Goal: Information Seeking & Learning: Learn about a topic

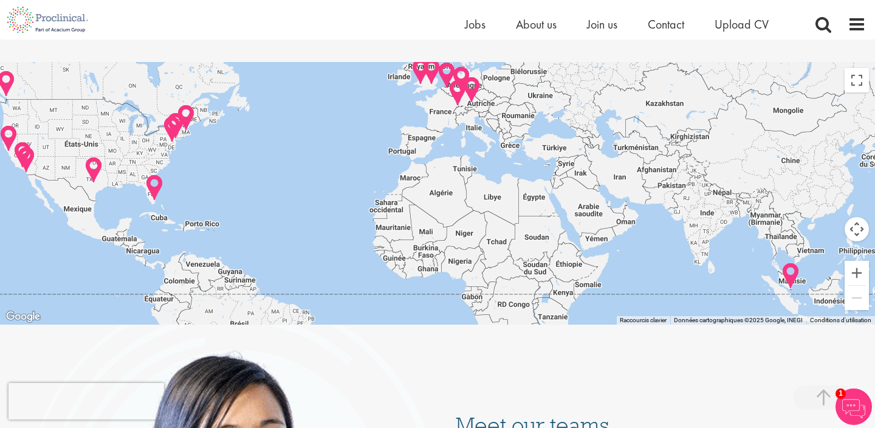
scroll to position [2529, 0]
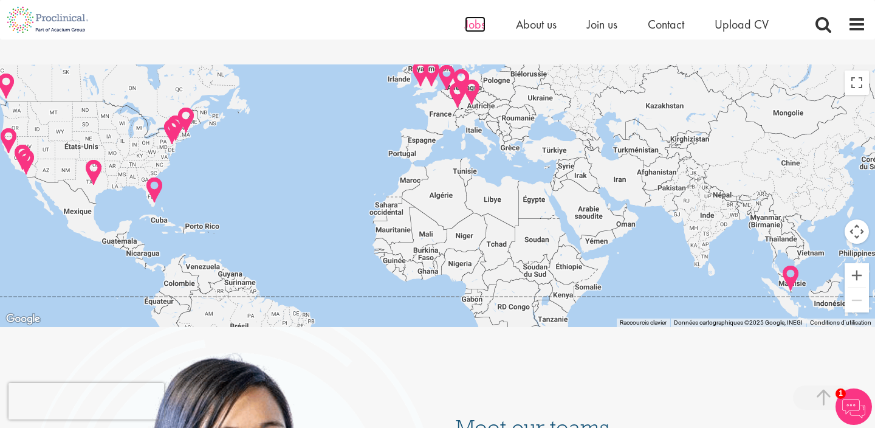
click at [475, 26] on span "Jobs" at bounding box center [475, 24] width 21 height 16
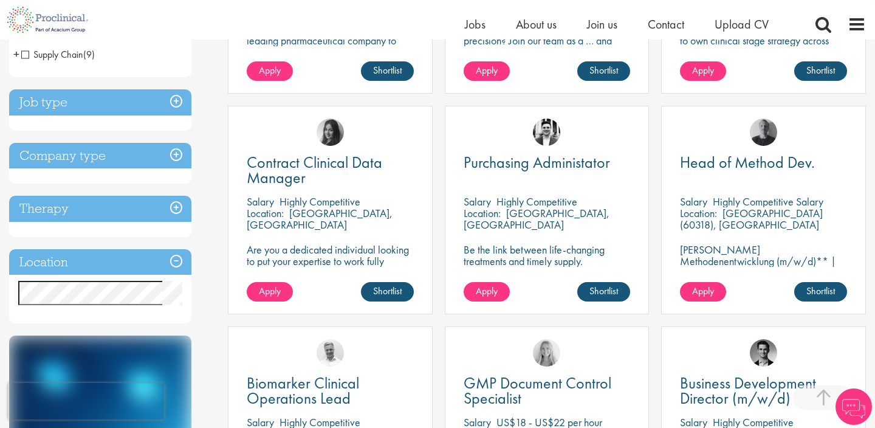
scroll to position [396, 0]
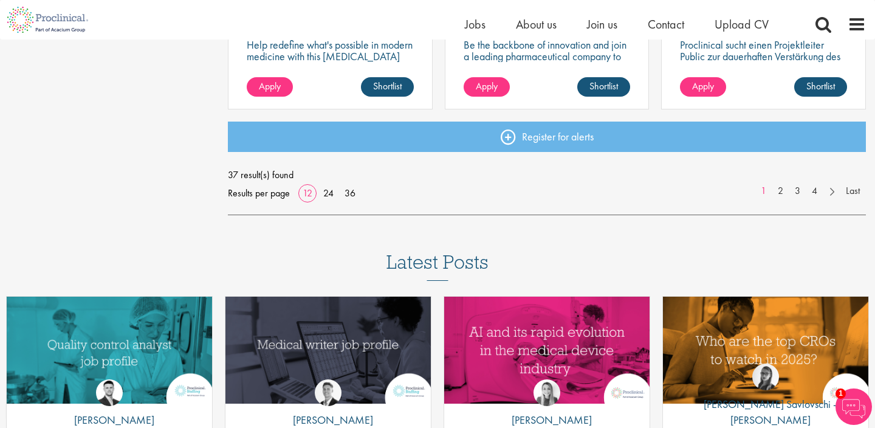
scroll to position [1019, 0]
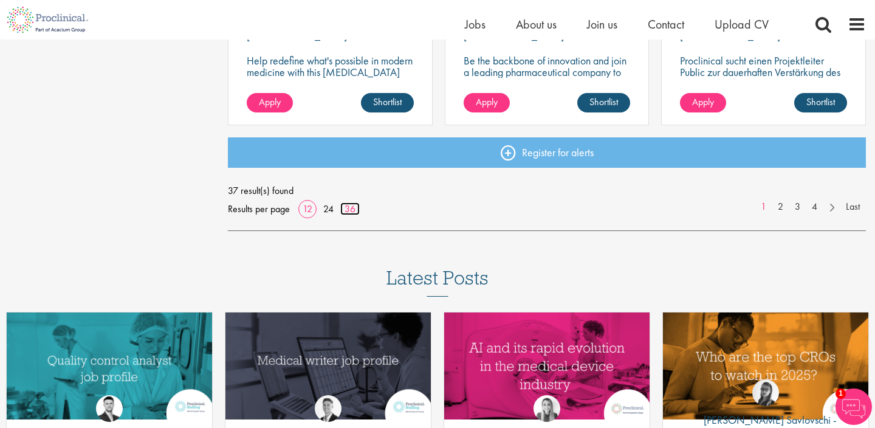
click at [349, 208] on link "36" at bounding box center [349, 208] width 19 height 13
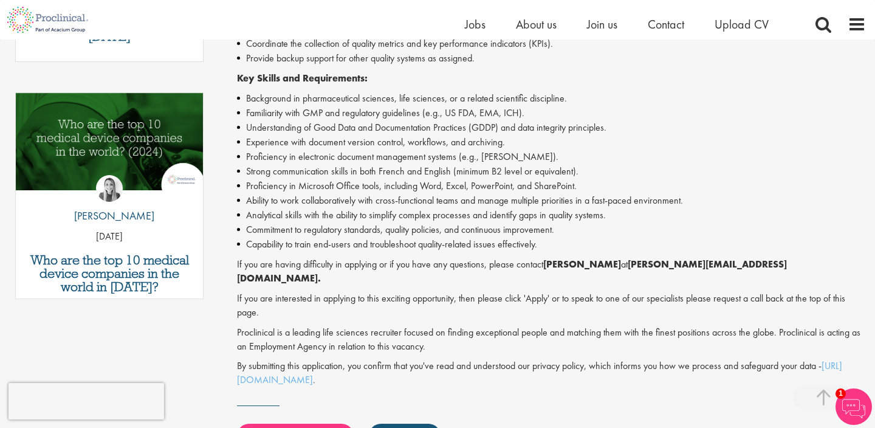
scroll to position [594, 0]
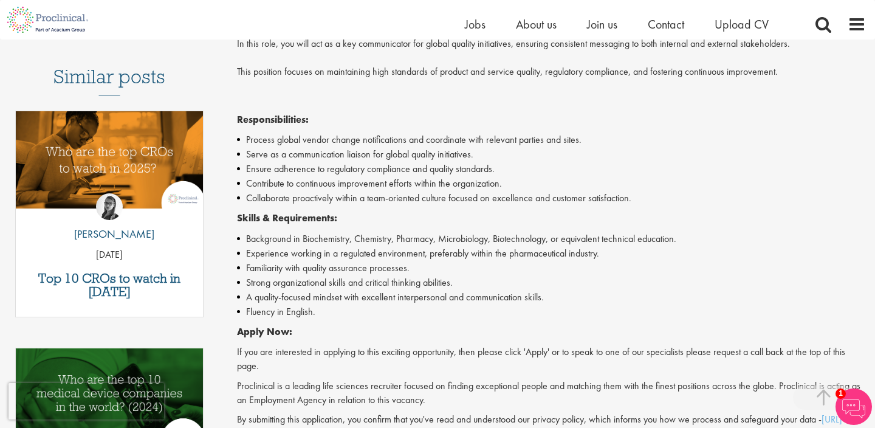
scroll to position [329, 0]
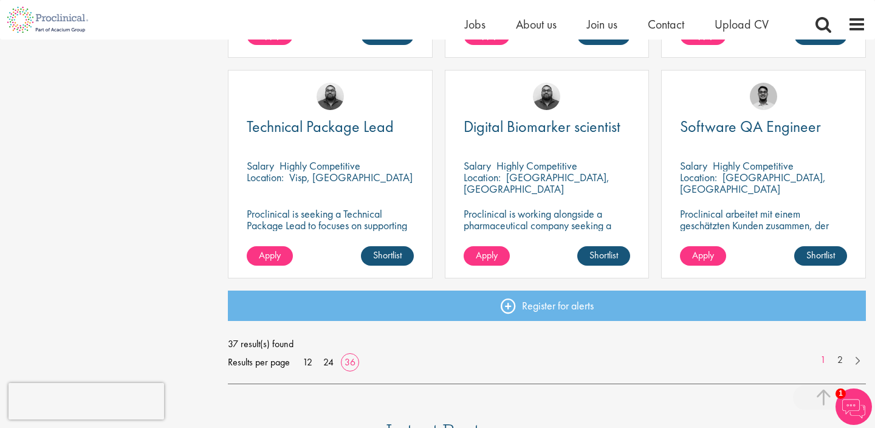
scroll to position [2671, 0]
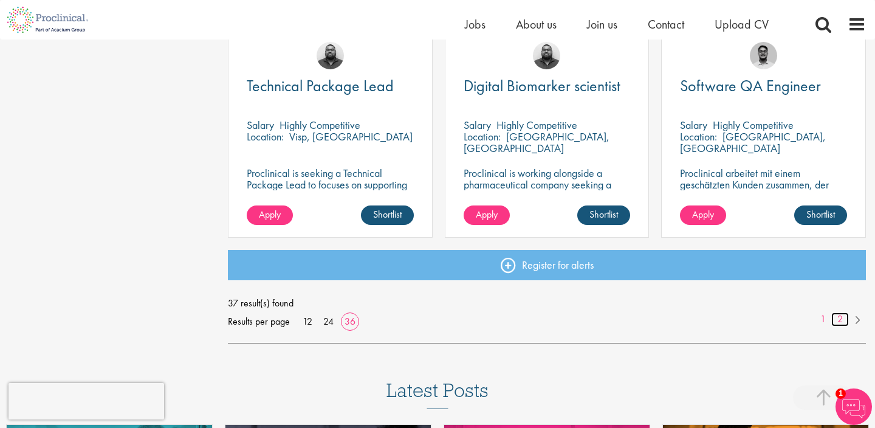
click at [841, 320] on link "2" at bounding box center [840, 319] width 18 height 14
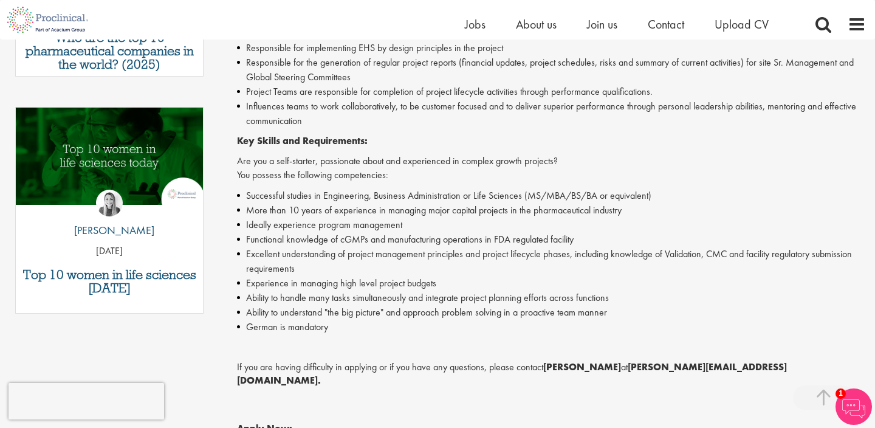
scroll to position [580, 0]
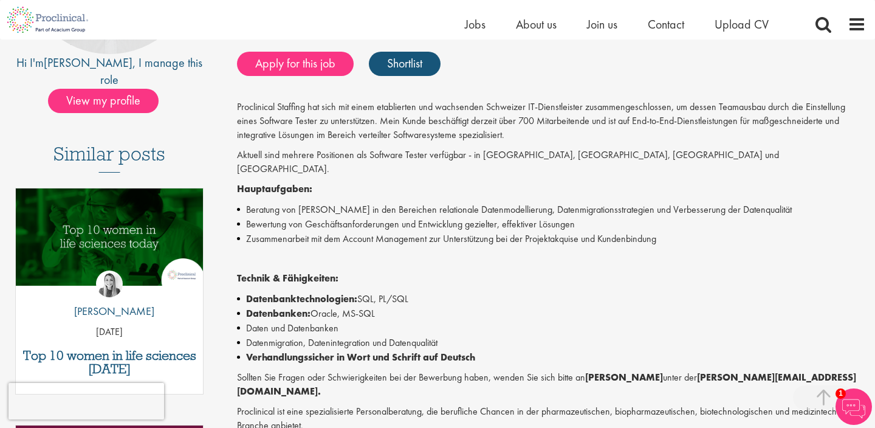
scroll to position [281, 0]
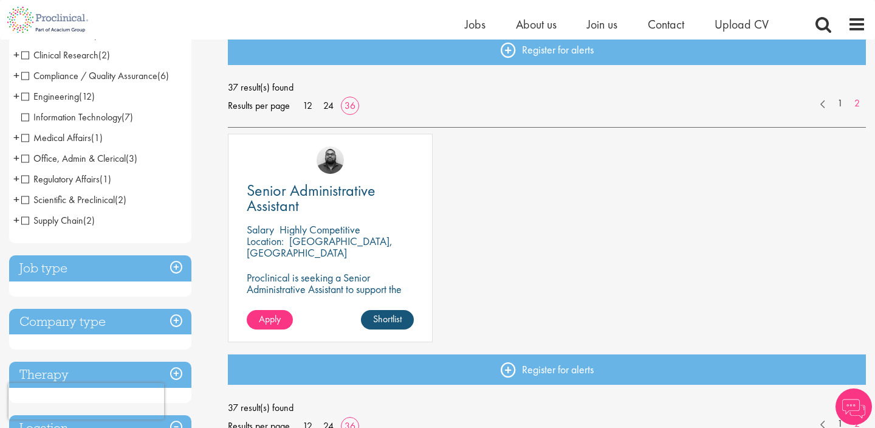
scroll to position [177, 0]
